Goal: Use online tool/utility: Utilize a website feature to perform a specific function

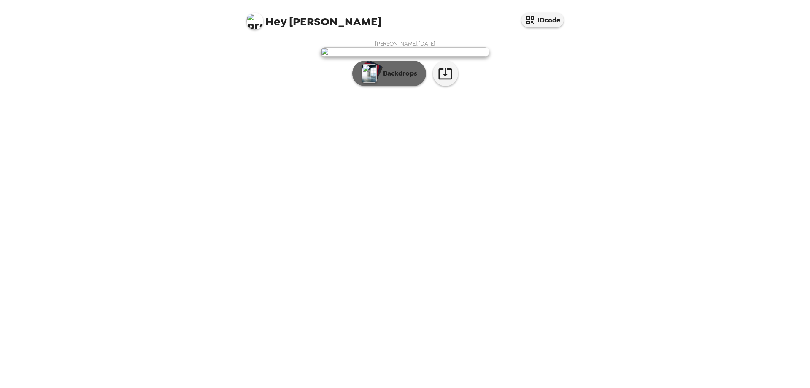
click at [411, 78] on p "Backdrops" at bounding box center [398, 73] width 38 height 10
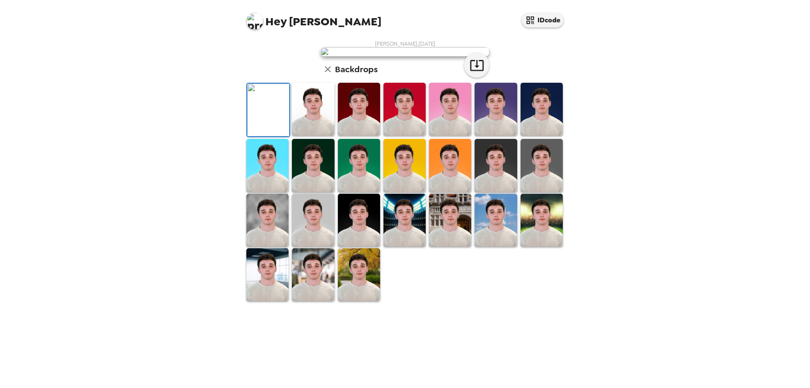
scroll to position [124, 0]
click at [378, 247] on div at bounding box center [359, 220] width 46 height 54
click at [287, 246] on img at bounding box center [267, 220] width 42 height 53
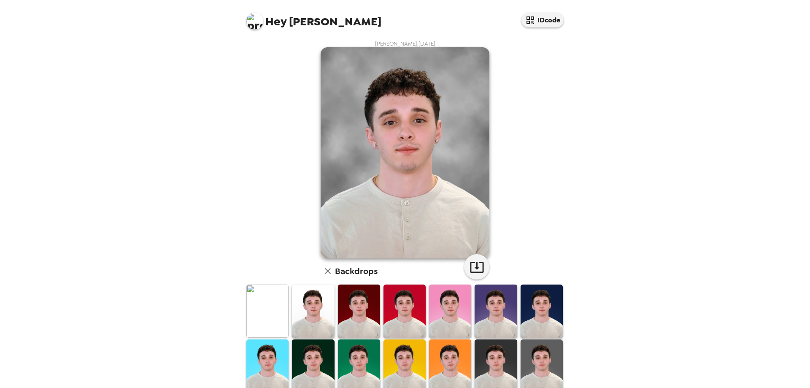
scroll to position [42, 0]
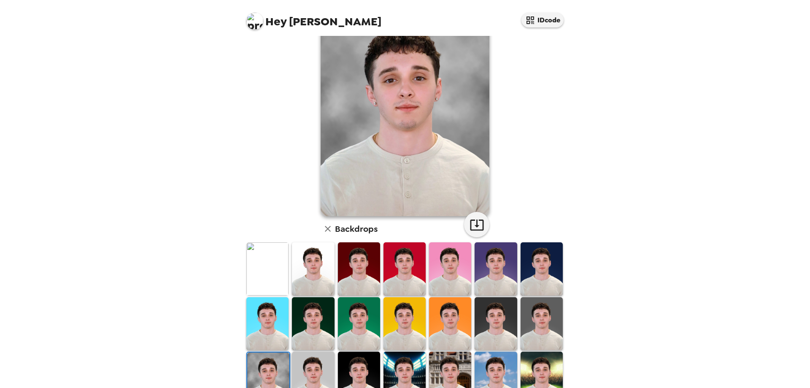
click at [536, 277] on img at bounding box center [542, 268] width 42 height 53
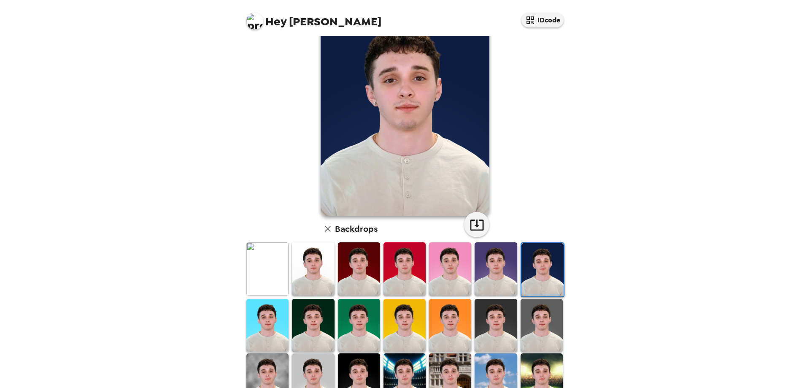
scroll to position [0, 0]
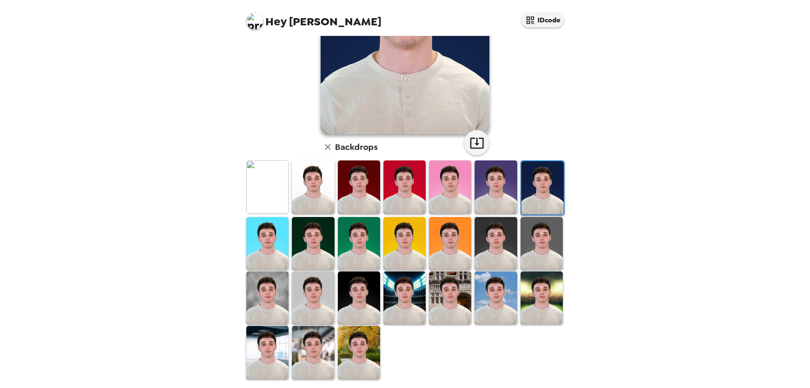
click at [529, 310] on img at bounding box center [542, 297] width 42 height 53
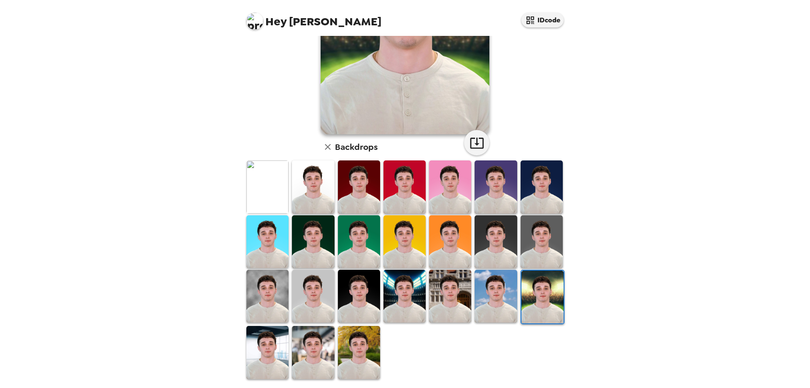
click at [496, 308] on img at bounding box center [496, 296] width 42 height 53
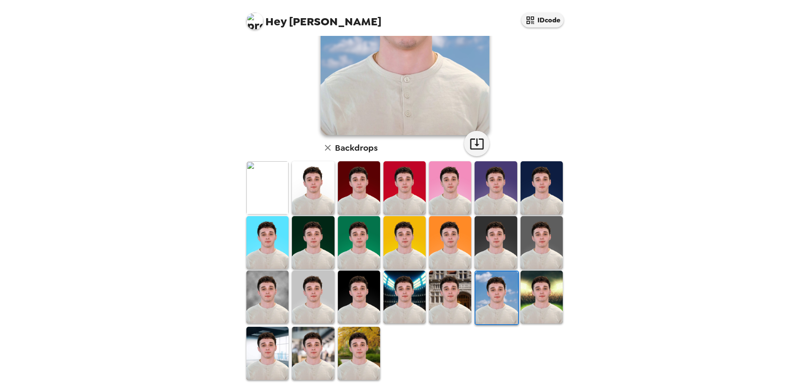
scroll to position [124, 0]
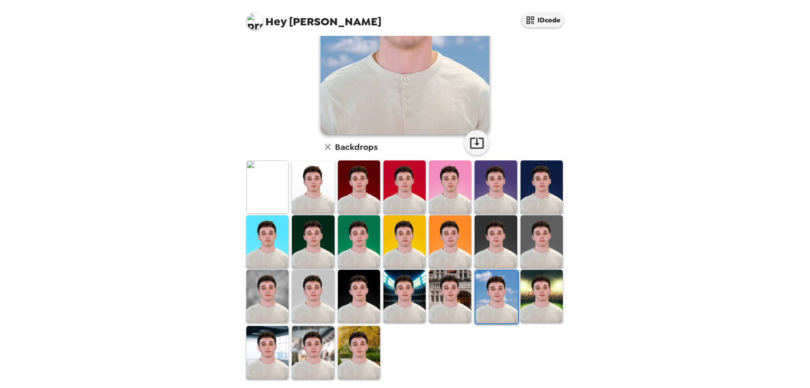
click at [352, 350] on img at bounding box center [359, 352] width 42 height 53
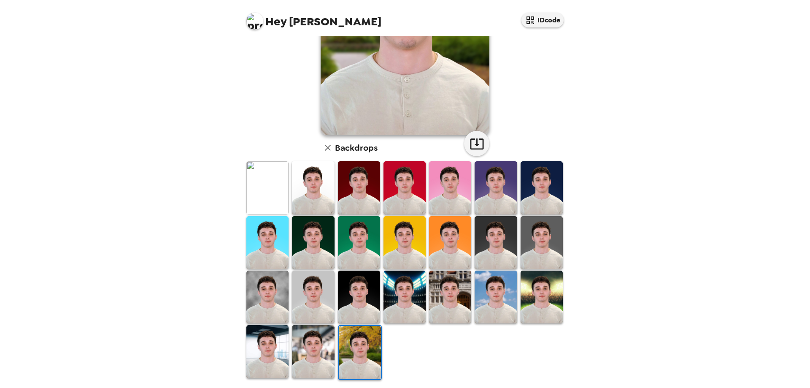
scroll to position [0, 0]
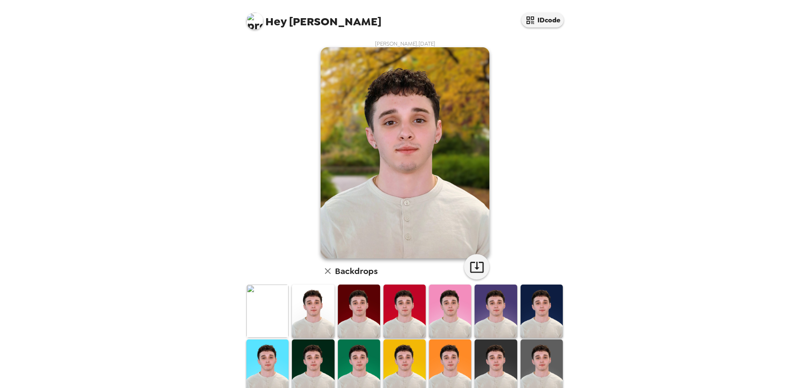
click at [487, 319] on img at bounding box center [496, 310] width 42 height 53
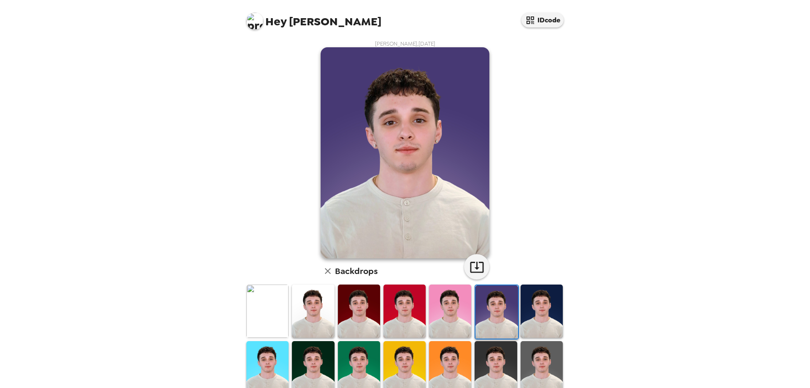
click at [523, 316] on img at bounding box center [542, 310] width 42 height 53
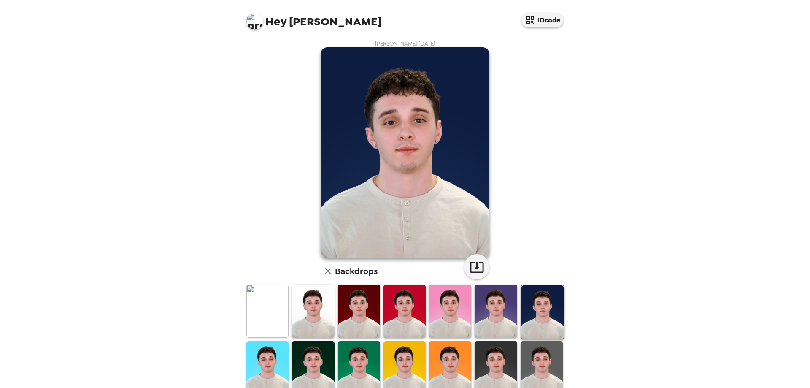
click at [326, 311] on img at bounding box center [313, 310] width 42 height 53
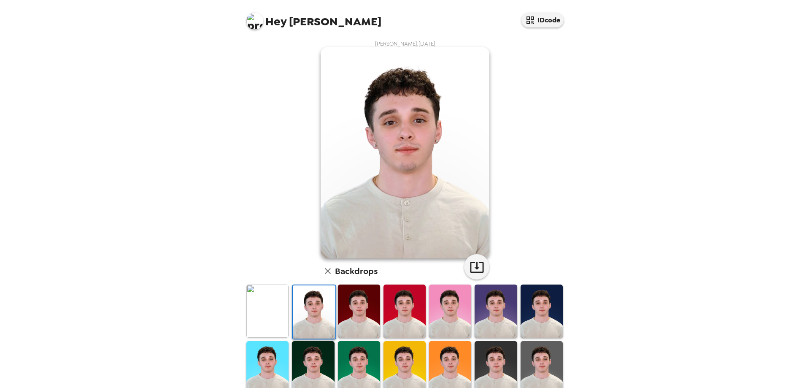
click at [407, 317] on img at bounding box center [404, 310] width 42 height 53
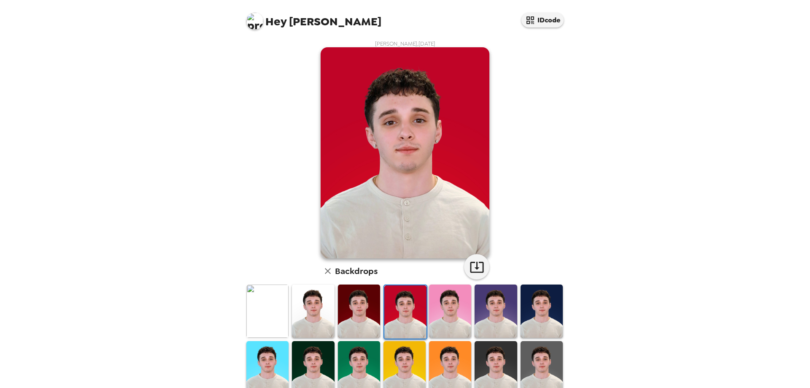
click at [438, 315] on img at bounding box center [450, 310] width 42 height 53
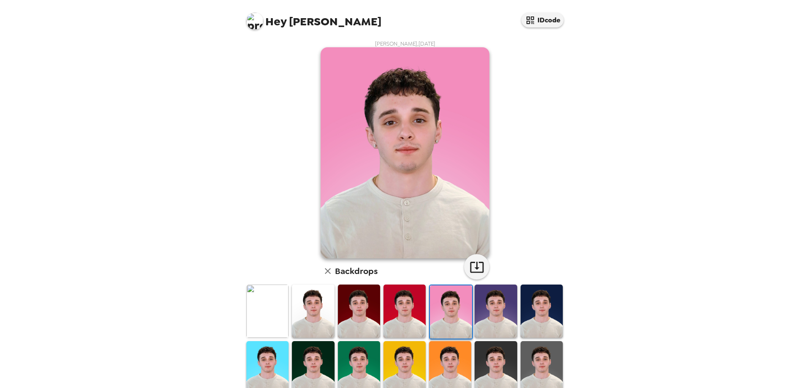
click at [498, 353] on img at bounding box center [496, 367] width 42 height 53
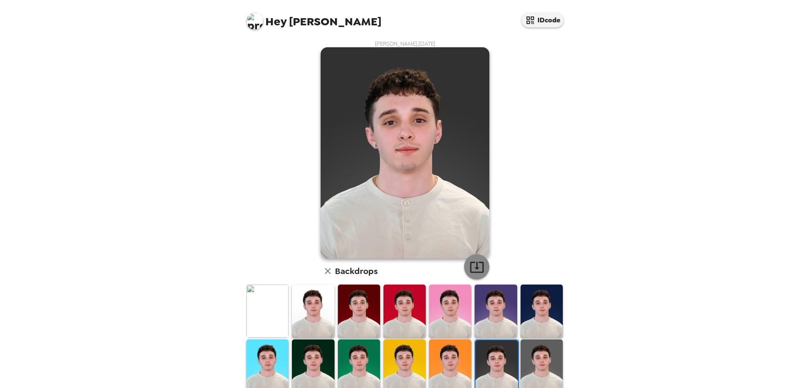
click at [473, 275] on button "button" at bounding box center [476, 266] width 25 height 25
